Goal: Transaction & Acquisition: Purchase product/service

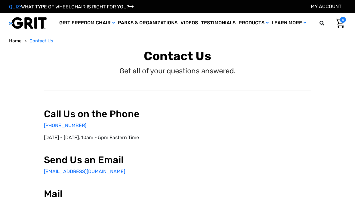
select select "US"
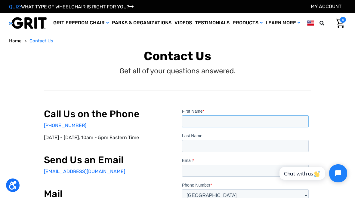
click at [210, 121] on input "First Name *" at bounding box center [245, 121] width 126 height 12
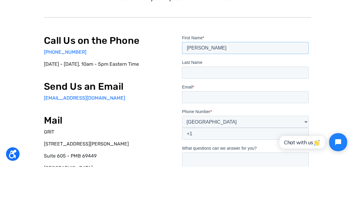
type input "Ashley"
click at [277, 66] on input "Last Name" at bounding box center [245, 72] width 126 height 12
type input "Morrison"
click at [210, 91] on input "Email *" at bounding box center [245, 97] width 126 height 12
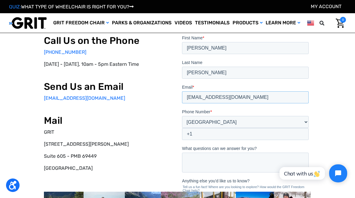
type input "[EMAIL_ADDRESS][DOMAIN_NAME]"
click at [267, 128] on input "+1" at bounding box center [245, 134] width 126 height 12
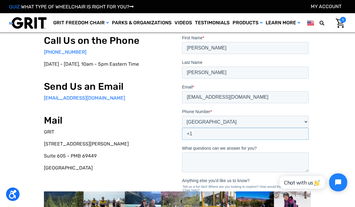
click at [219, 146] on span "What questions can we answer for you?" at bounding box center [219, 148] width 75 height 5
click at [219, 152] on textarea "What questions can we answer for you?" at bounding box center [245, 162] width 126 height 20
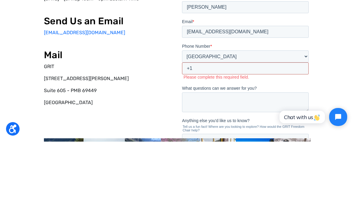
click at [267, 62] on input "+1" at bounding box center [245, 68] width 126 height 12
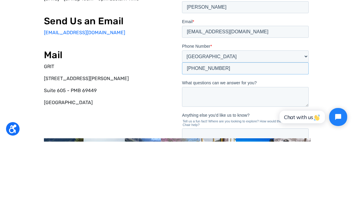
type input "+1 9189000134"
click at [245, 87] on textarea "What questions can we answer for you?" at bounding box center [245, 97] width 126 height 20
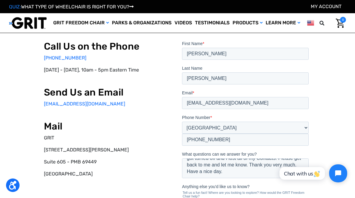
scroll to position [34, 0]
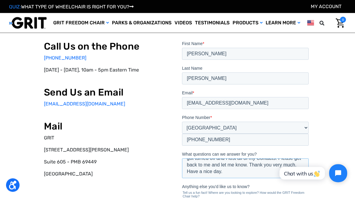
type textarea "I believe I have a chair through you guys. My phone got turned off and I lost a…"
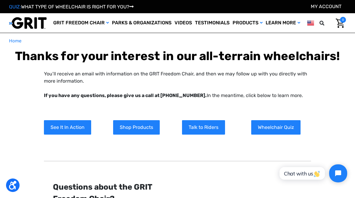
click at [136, 135] on link "Shop Products" at bounding box center [136, 127] width 47 height 14
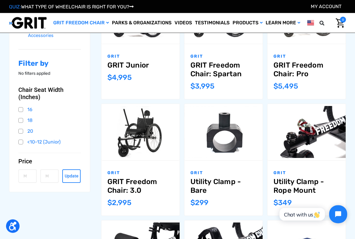
scroll to position [126, 0]
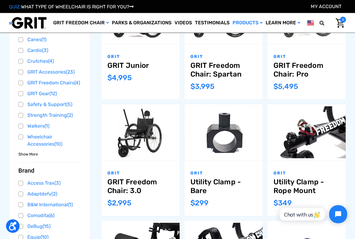
scroll to position [126, 0]
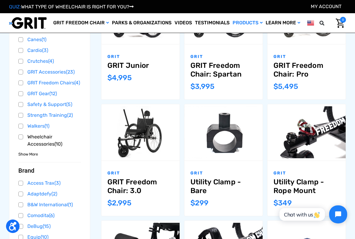
click at [49, 148] on link "Wheelchair Accessories (10)" at bounding box center [49, 140] width 62 height 16
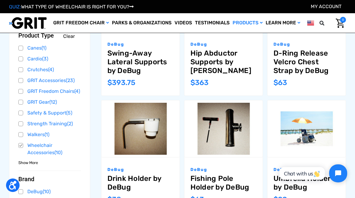
scroll to position [137, 0]
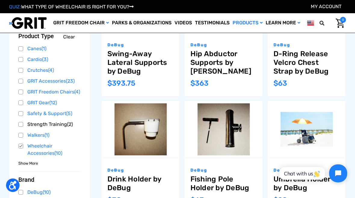
click at [49, 129] on link "Strength Training (2)" at bounding box center [49, 124] width 62 height 9
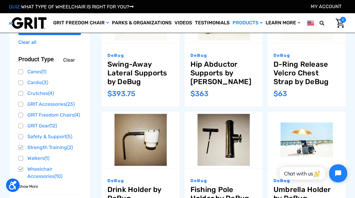
scroll to position [126, 0]
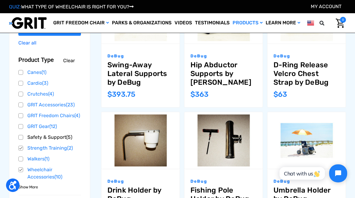
click at [49, 142] on link "Safety & Support (5)" at bounding box center [49, 137] width 62 height 9
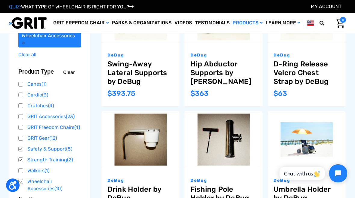
scroll to position [126, 0]
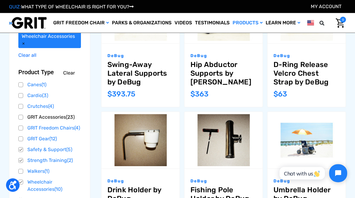
click at [49, 117] on link "GRIT Accessories (23)" at bounding box center [49, 117] width 62 height 9
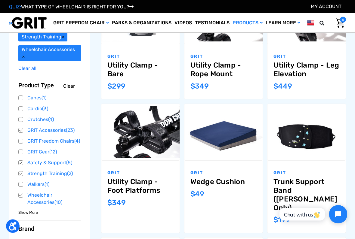
scroll to position [126, 0]
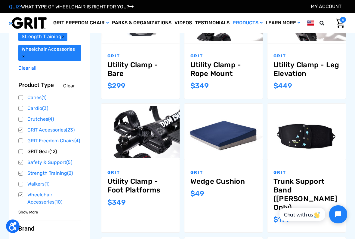
click at [49, 156] on link "GRIT Gear (12)" at bounding box center [49, 151] width 62 height 9
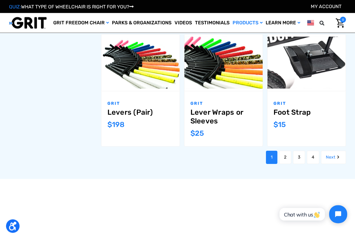
scroll to position [571, 0]
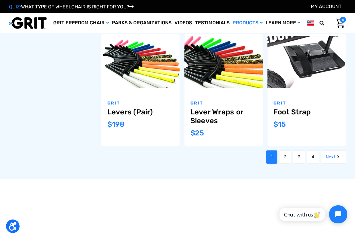
click at [284, 151] on link "2" at bounding box center [285, 157] width 12 height 13
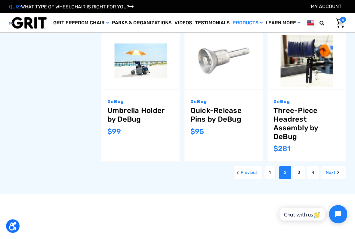
scroll to position [573, 0]
click at [298, 166] on link "3" at bounding box center [299, 172] width 12 height 13
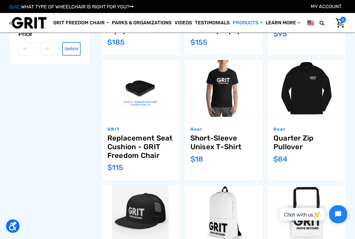
scroll to position [668, 0]
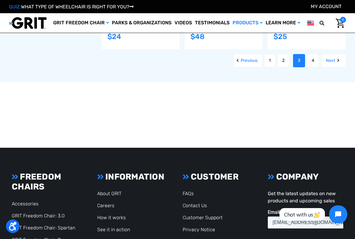
click at [312, 58] on link "4" at bounding box center [312, 60] width 12 height 13
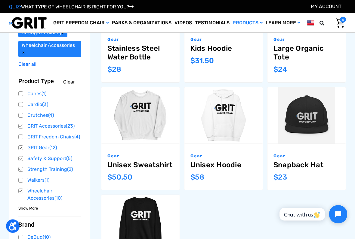
scroll to position [143, 0]
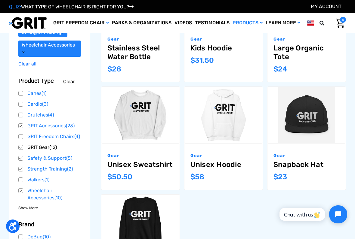
click at [49, 152] on link "GRIT Gear (12)" at bounding box center [49, 147] width 62 height 9
